Goal: Transaction & Acquisition: Purchase product/service

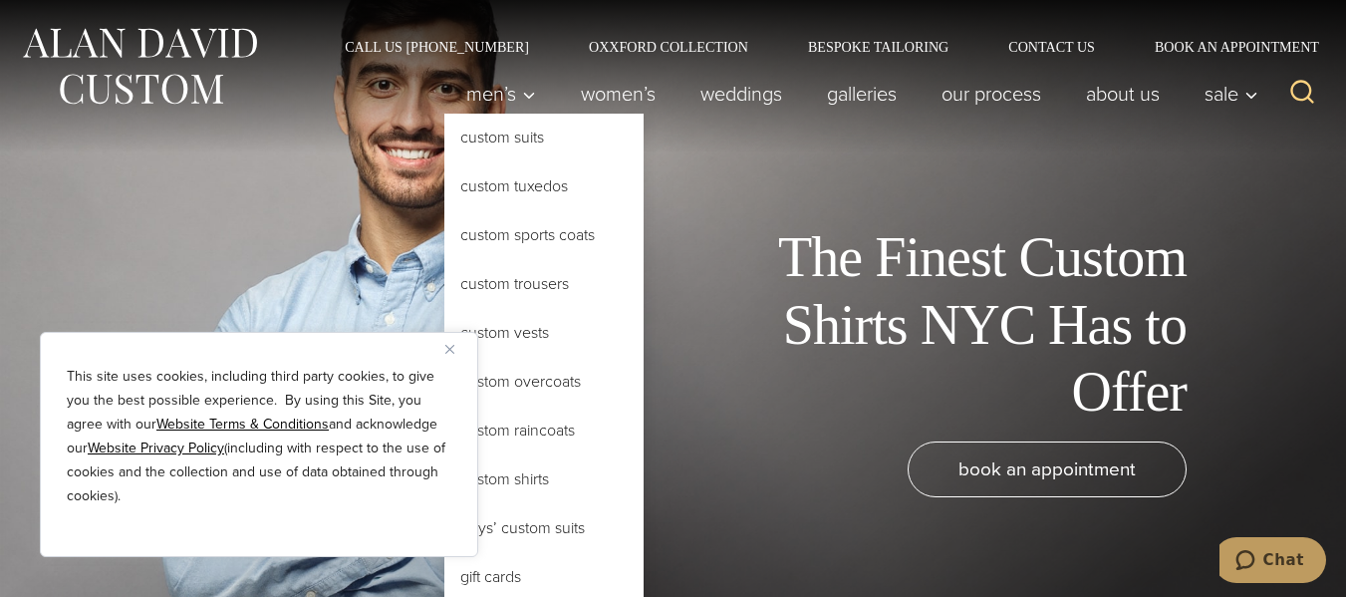
click at [521, 470] on link "Custom Shirts" at bounding box center [543, 479] width 199 height 48
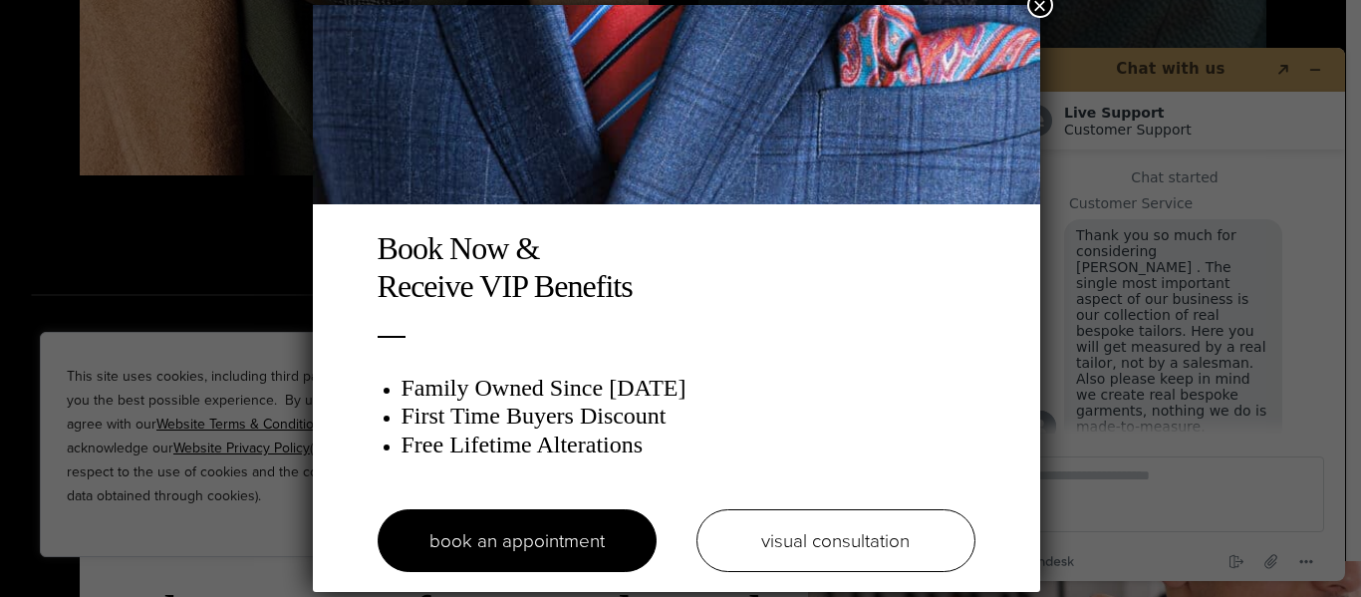
click at [1046, 8] on button "×" at bounding box center [1040, 5] width 26 height 26
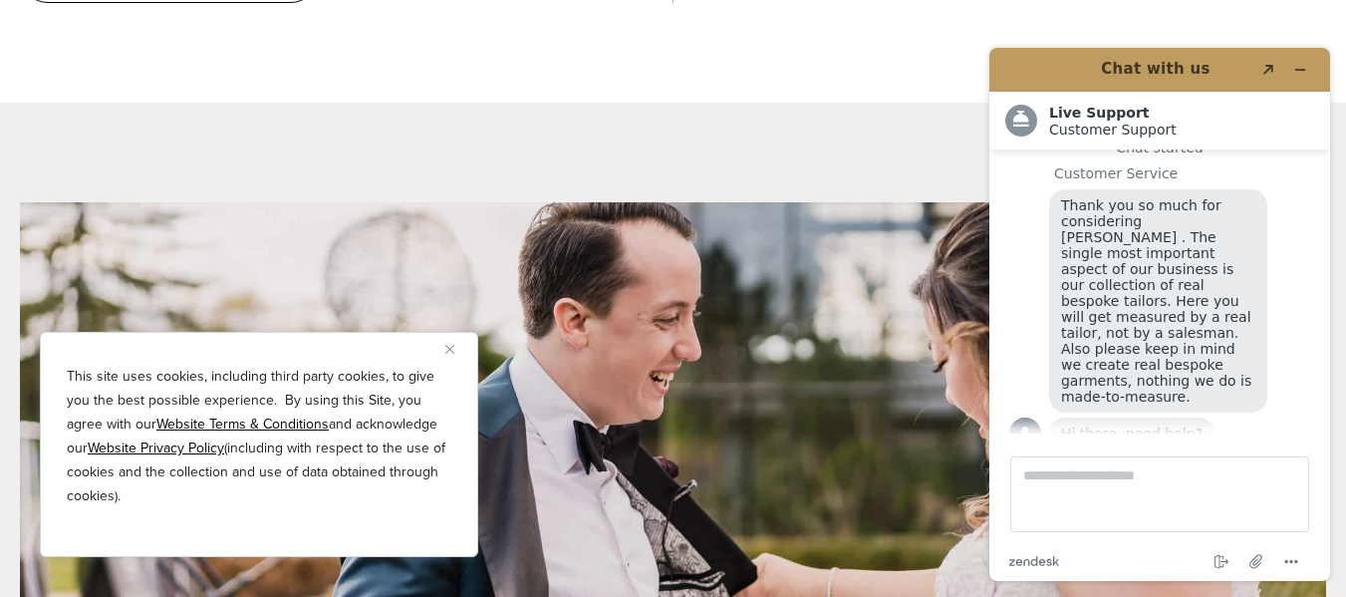
scroll to position [7276, 0]
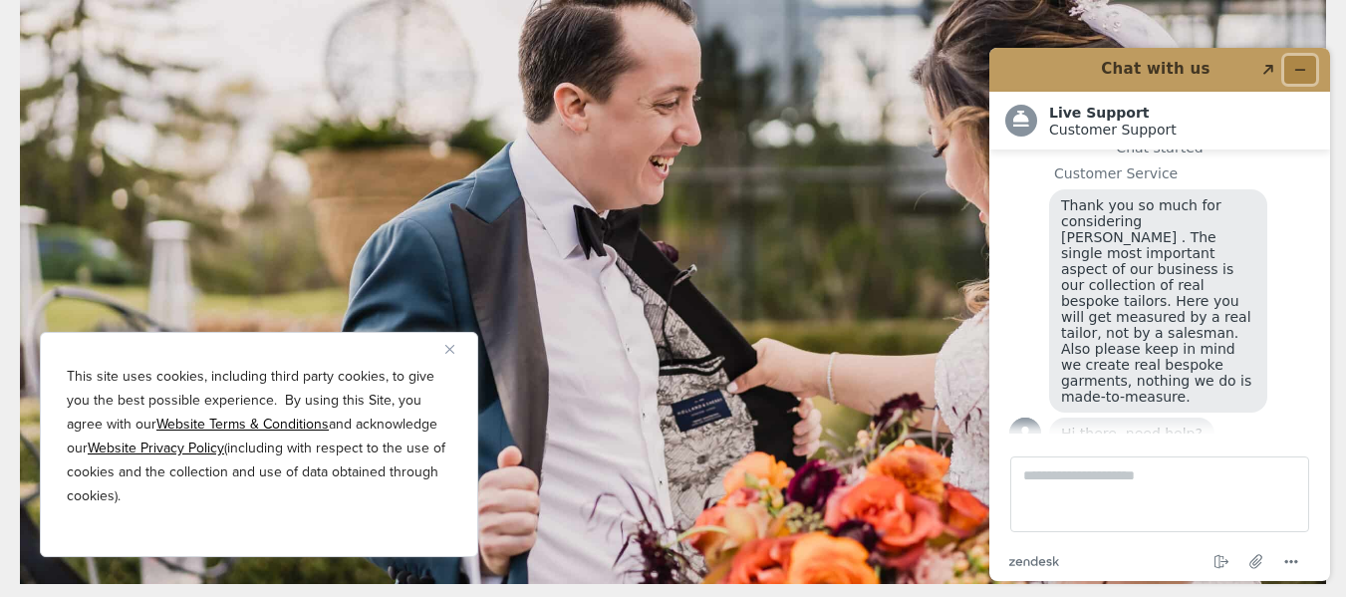
click at [1305, 71] on icon "Minimize widget" at bounding box center [1301, 70] width 14 height 14
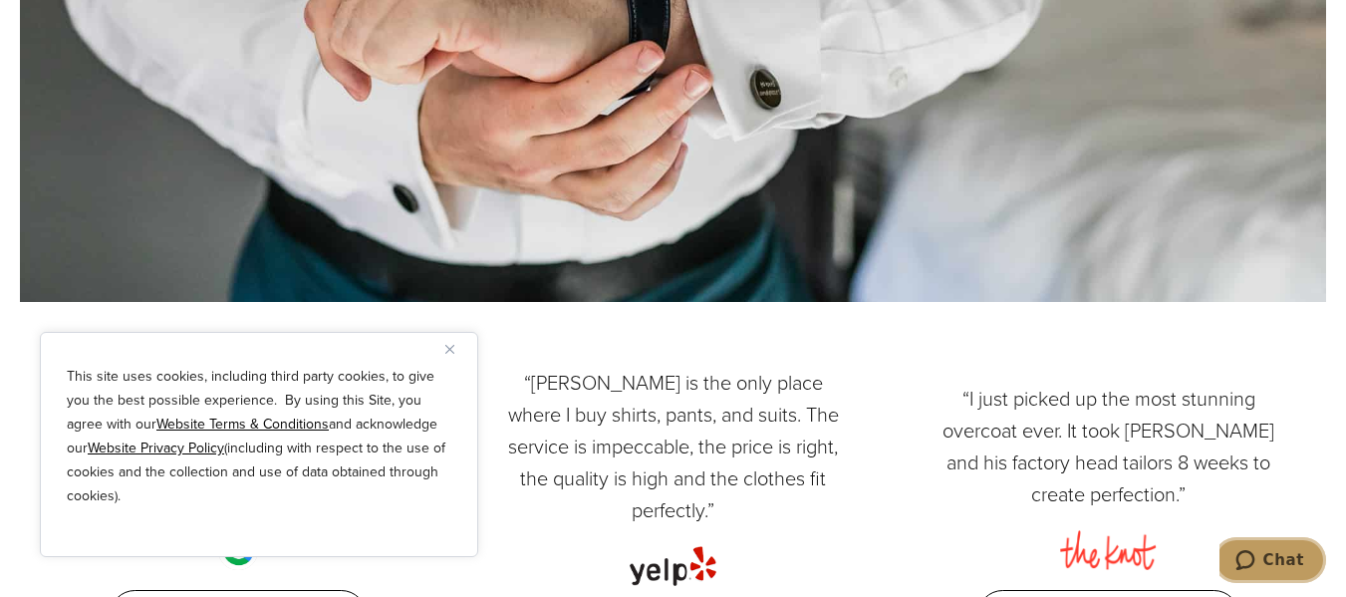
scroll to position [9083, 0]
